Goal: Navigation & Orientation: Find specific page/section

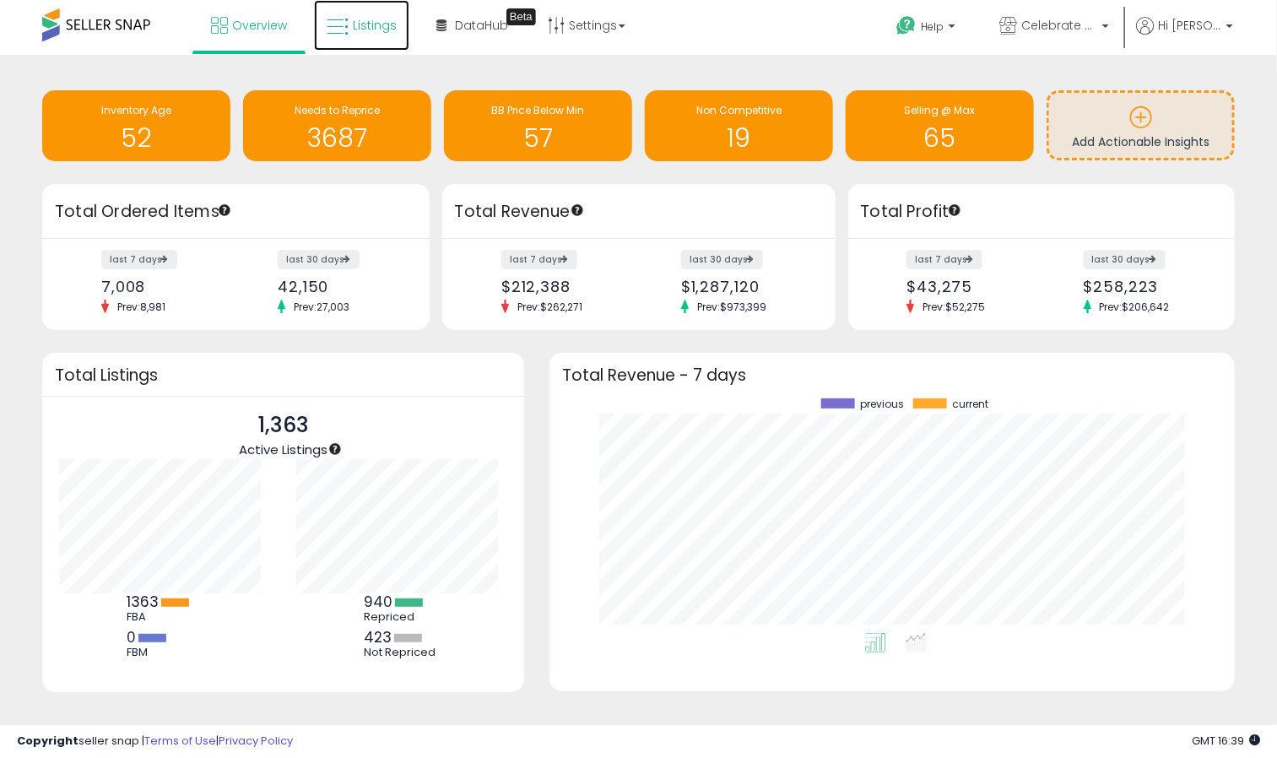
click at [360, 23] on span "Listings" at bounding box center [375, 25] width 44 height 17
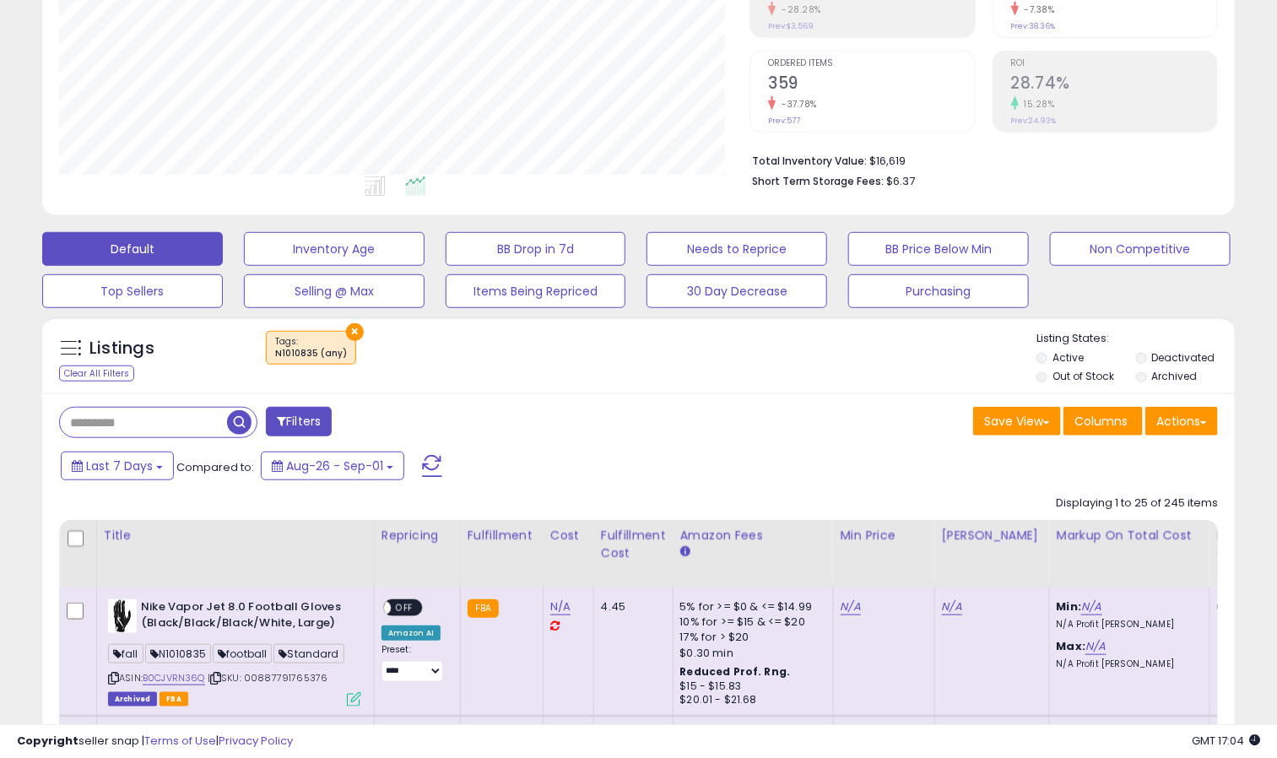
scroll to position [347, 691]
click at [881, 410] on div "Save View Save As New View Update Current View Columns Actions Import Export Vi…" at bounding box center [935, 423] width 593 height 33
